Goal: Download file/media

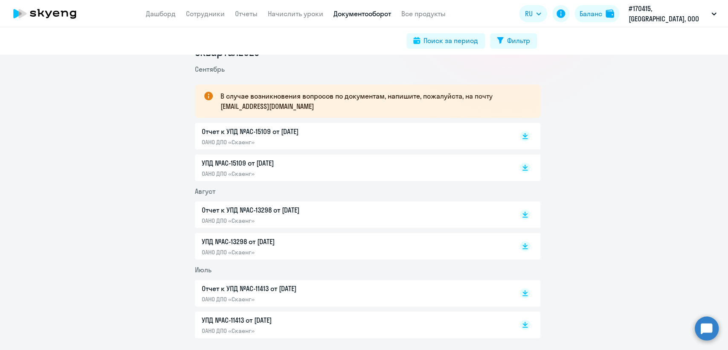
scroll to position [147, 0]
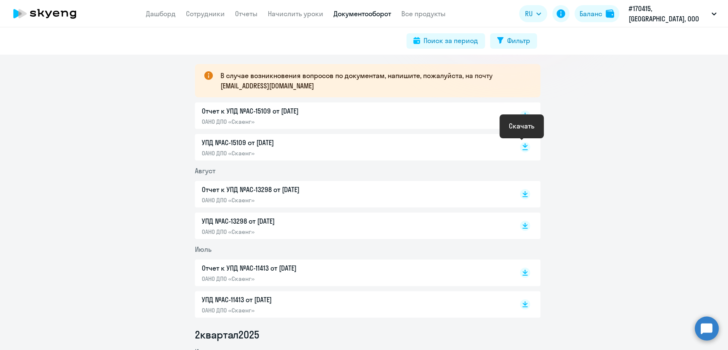
click at [520, 148] on rect at bounding box center [525, 147] width 10 height 10
click at [522, 113] on rect at bounding box center [525, 116] width 10 height 10
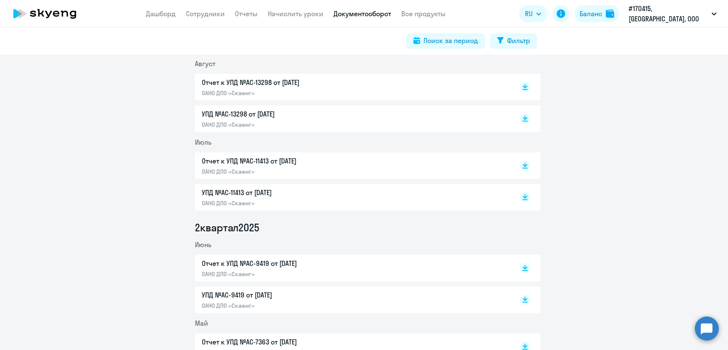
scroll to position [302, 0]
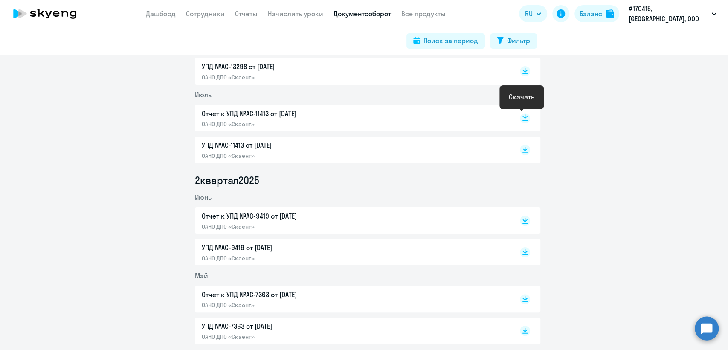
click at [520, 117] on rect at bounding box center [525, 118] width 10 height 10
click at [520, 219] on rect at bounding box center [525, 220] width 10 height 10
click at [520, 300] on rect at bounding box center [525, 299] width 10 height 10
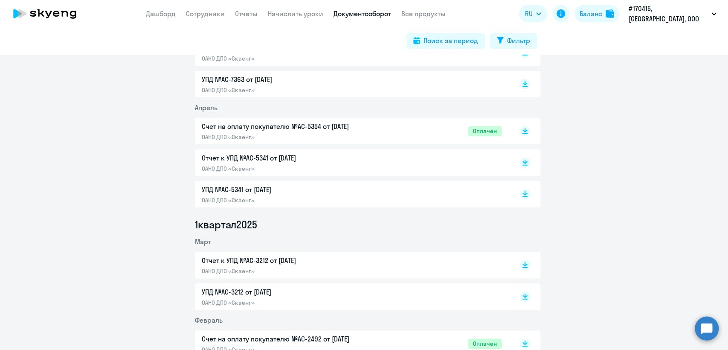
scroll to position [567, 0]
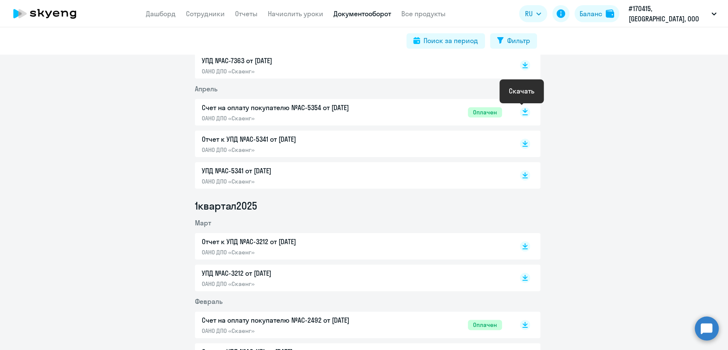
click at [523, 110] on icon at bounding box center [525, 110] width 5 height 4
click at [521, 244] on rect at bounding box center [525, 246] width 10 height 10
click at [520, 321] on rect at bounding box center [525, 325] width 10 height 10
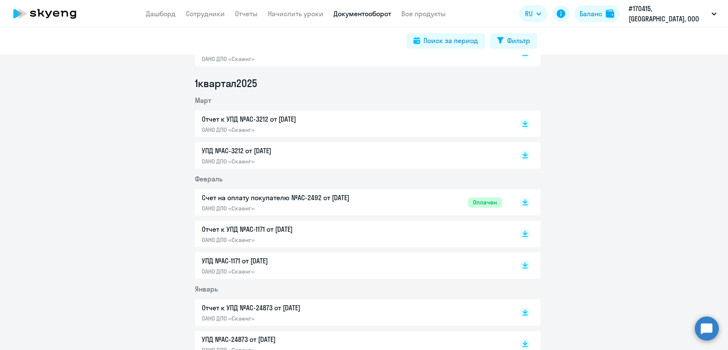
scroll to position [795, 0]
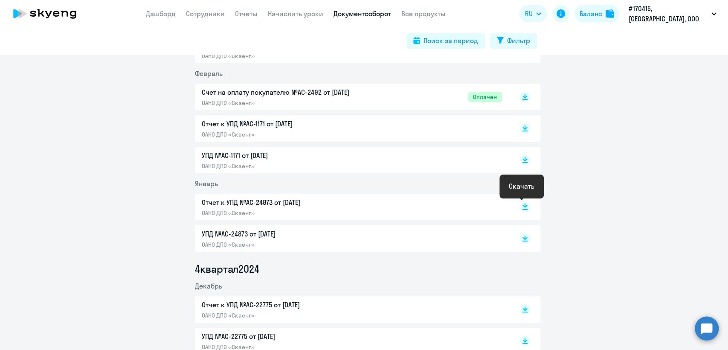
click at [520, 205] on rect at bounding box center [525, 207] width 10 height 10
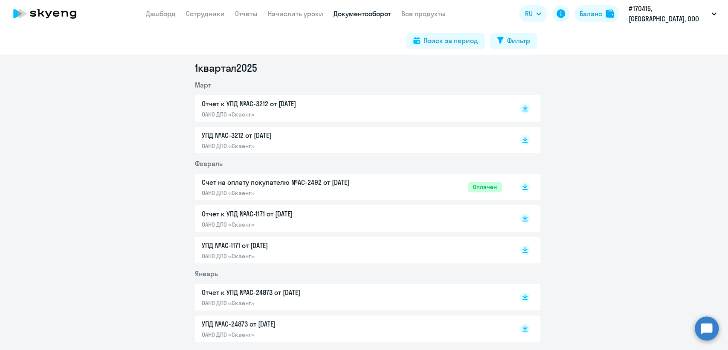
scroll to position [678, 0]
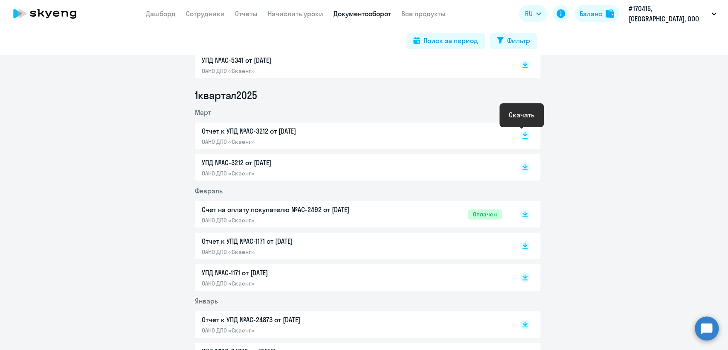
click at [521, 136] on rect at bounding box center [525, 136] width 10 height 10
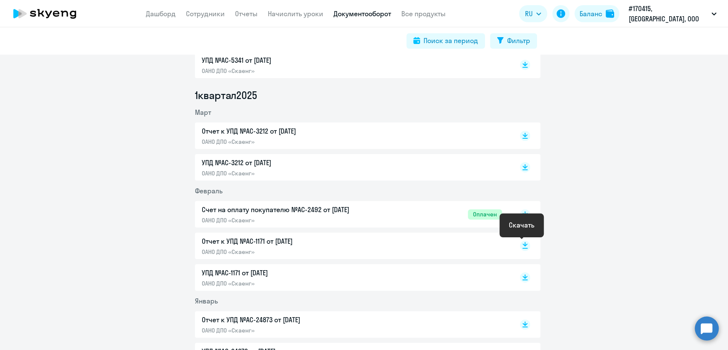
click at [523, 244] on icon at bounding box center [525, 244] width 5 height 4
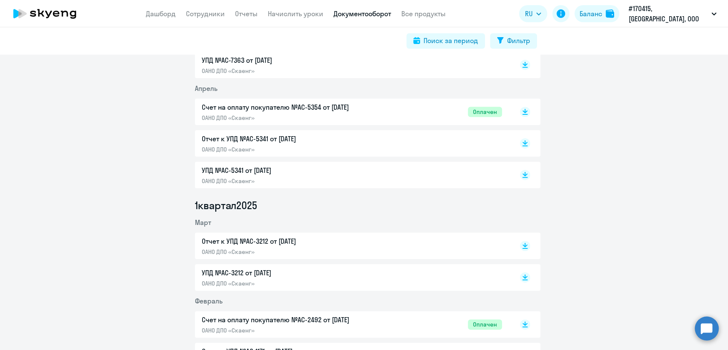
scroll to position [547, 0]
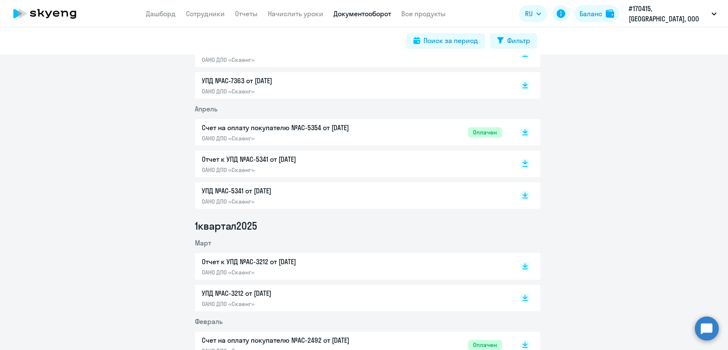
click at [523, 162] on icon at bounding box center [525, 162] width 5 height 4
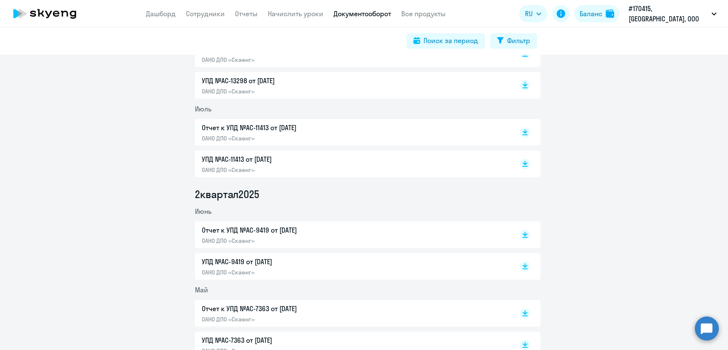
scroll to position [240, 0]
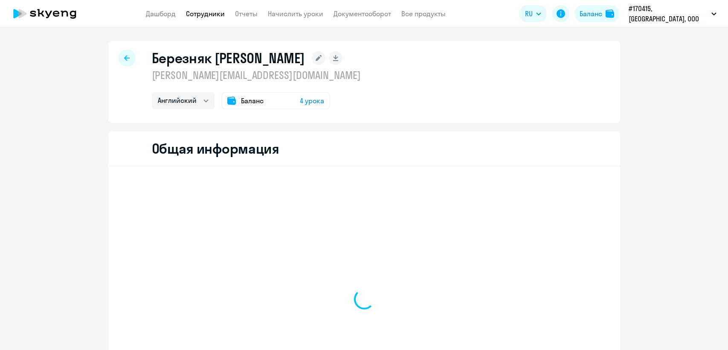
select select "english"
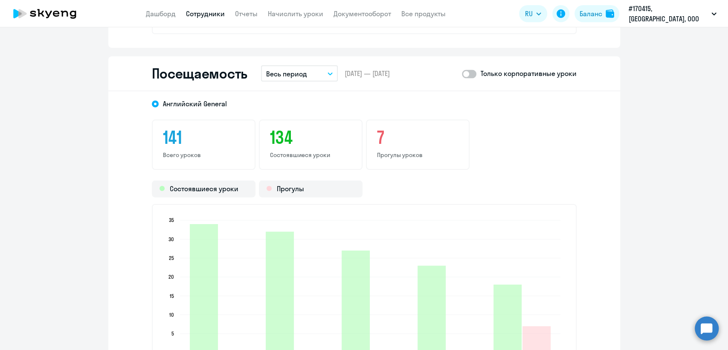
scroll to position [1086, 0]
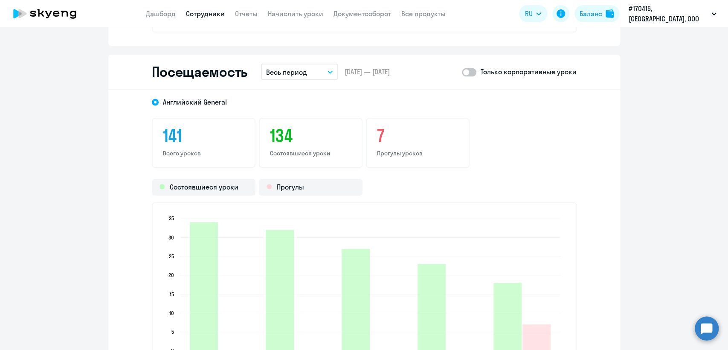
click at [328, 70] on icon "button" at bounding box center [330, 71] width 5 height 3
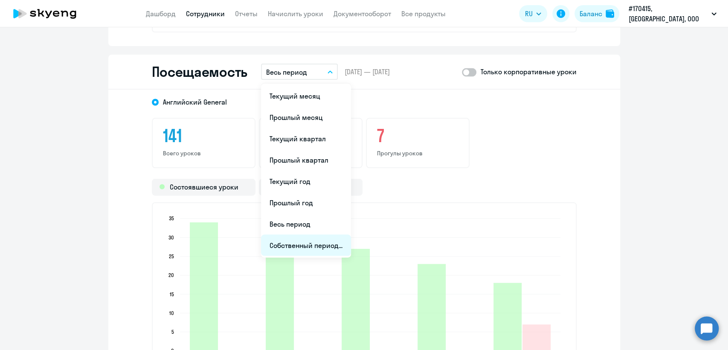
click at [322, 241] on li "Собственный период..." at bounding box center [306, 244] width 90 height 21
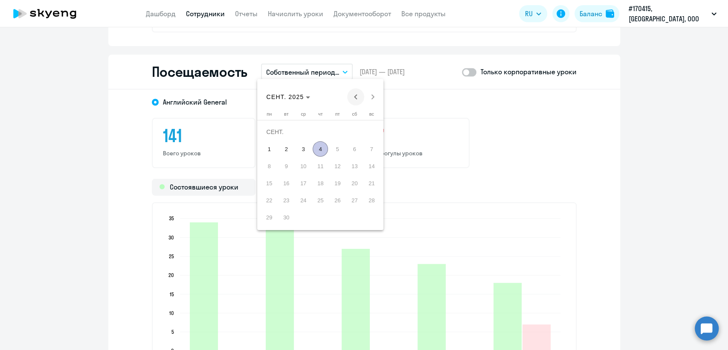
click at [357, 97] on span "Previous month" at bounding box center [355, 96] width 17 height 17
click at [286, 145] on span "1" at bounding box center [286, 148] width 15 height 15
click at [320, 216] on span "31" at bounding box center [320, 216] width 15 height 15
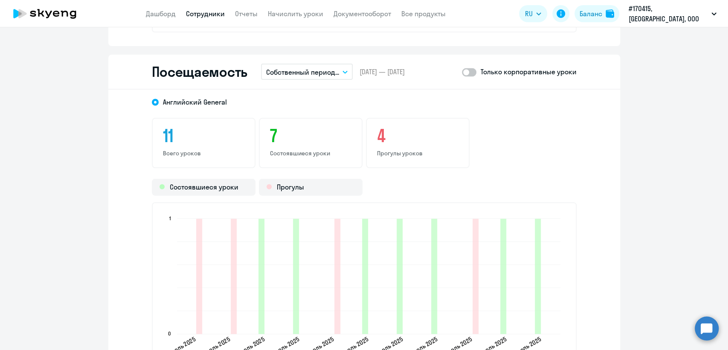
scroll to position [1099, 0]
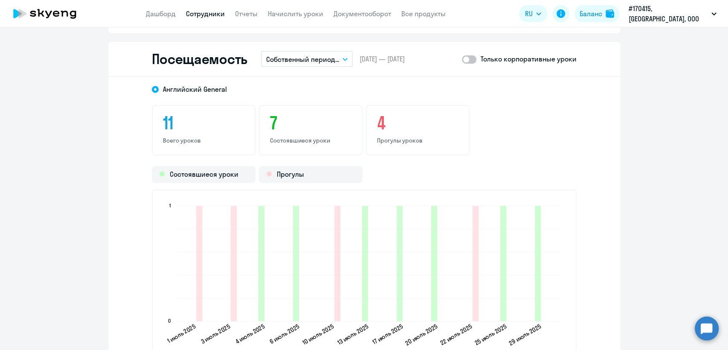
click at [470, 58] on span at bounding box center [469, 59] width 15 height 9
click at [462, 59] on input "checkbox" at bounding box center [462, 59] width 0 height 0
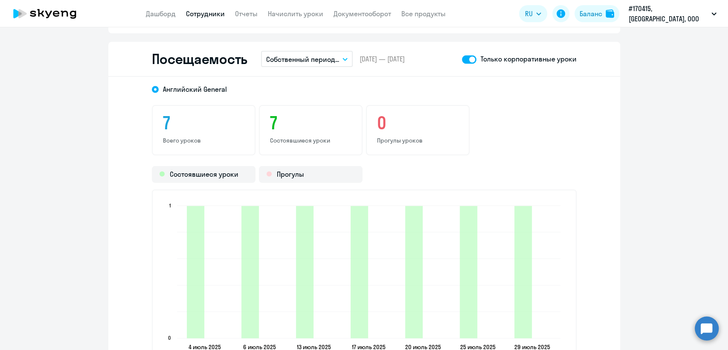
click at [464, 60] on span at bounding box center [469, 59] width 15 height 9
click at [462, 59] on input "checkbox" at bounding box center [462, 59] width 0 height 0
checkbox input "false"
